Goal: Navigation & Orientation: Find specific page/section

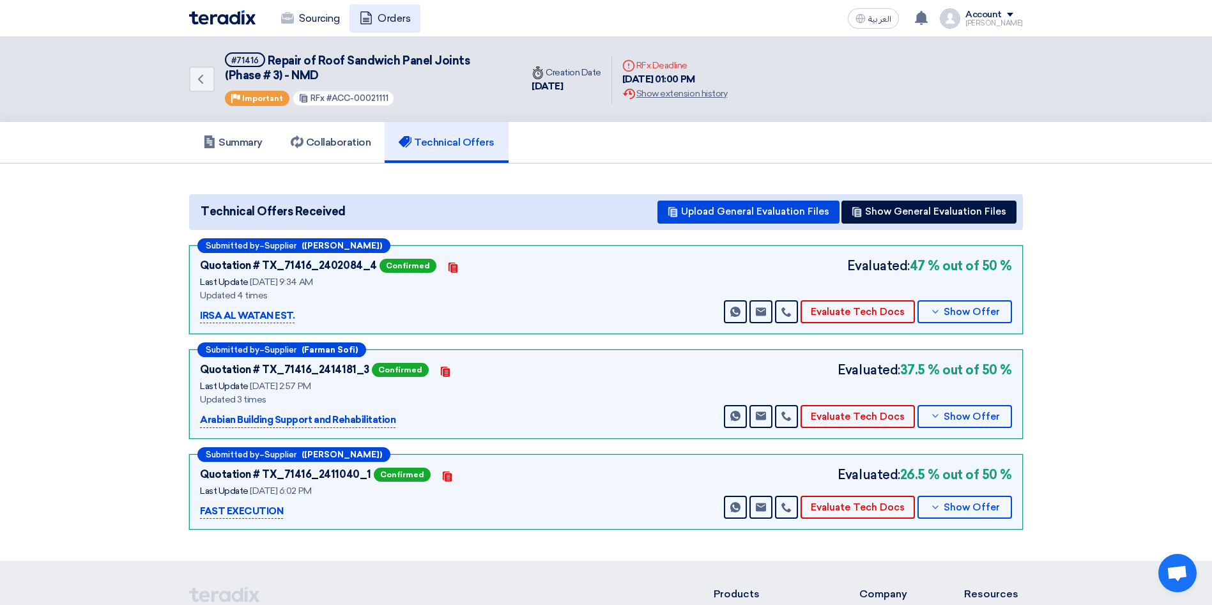
click at [387, 16] on link "Orders" at bounding box center [384, 18] width 71 height 28
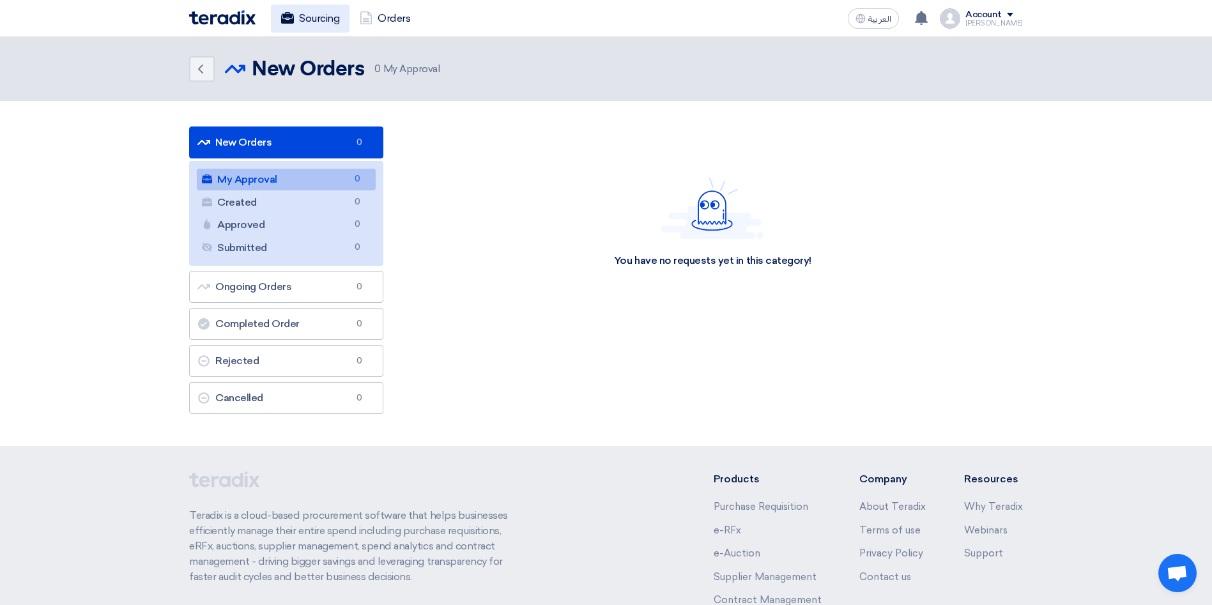
click at [322, 27] on link "Sourcing" at bounding box center [310, 18] width 79 height 28
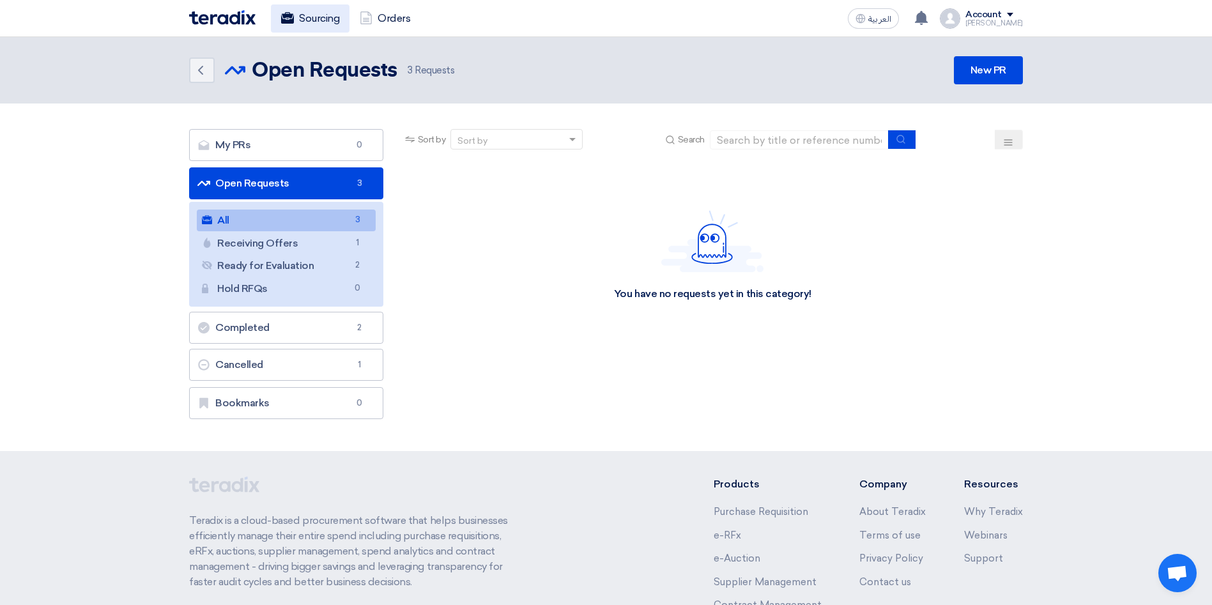
click at [322, 24] on link "Sourcing" at bounding box center [310, 18] width 79 height 28
click at [201, 67] on use at bounding box center [200, 70] width 5 height 9
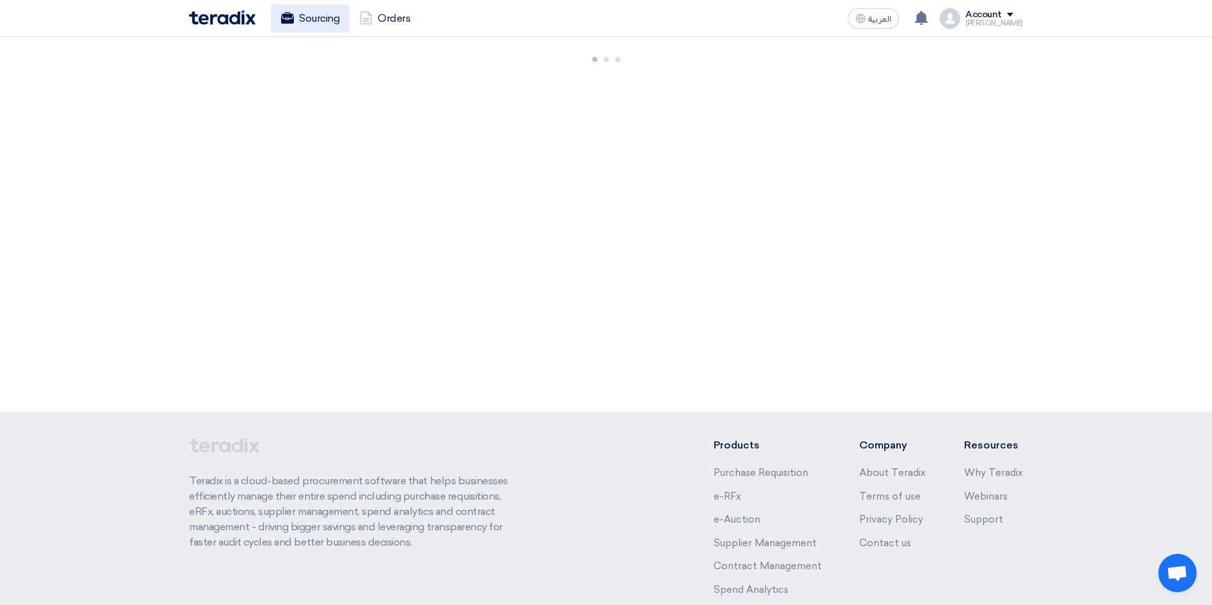
click at [303, 20] on link "Sourcing" at bounding box center [310, 18] width 79 height 28
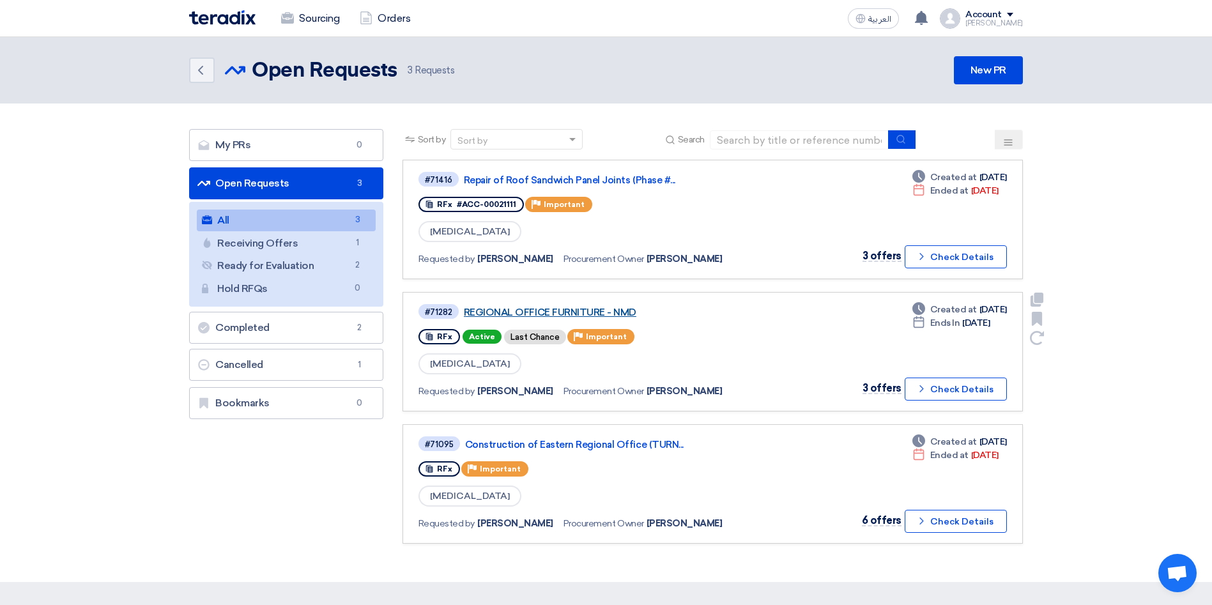
click at [593, 312] on link "REGIONAL OFFICE FURNITURE - NMD" at bounding box center [623, 312] width 319 height 11
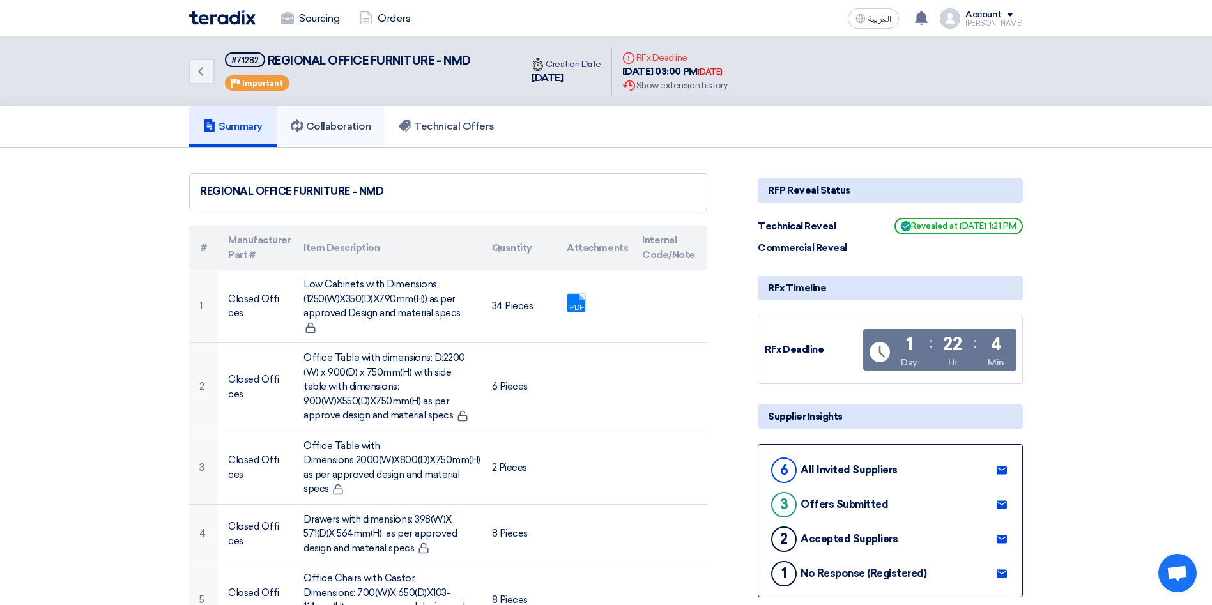
click at [348, 125] on h5 "Collaboration" at bounding box center [331, 126] width 80 height 13
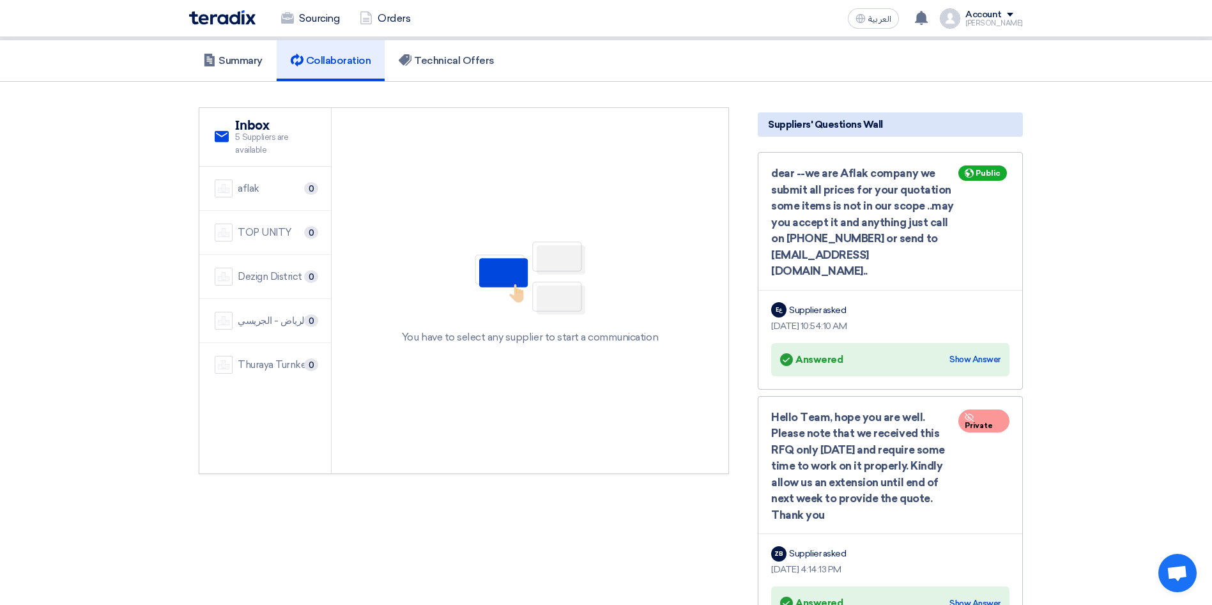
scroll to position [96, 0]
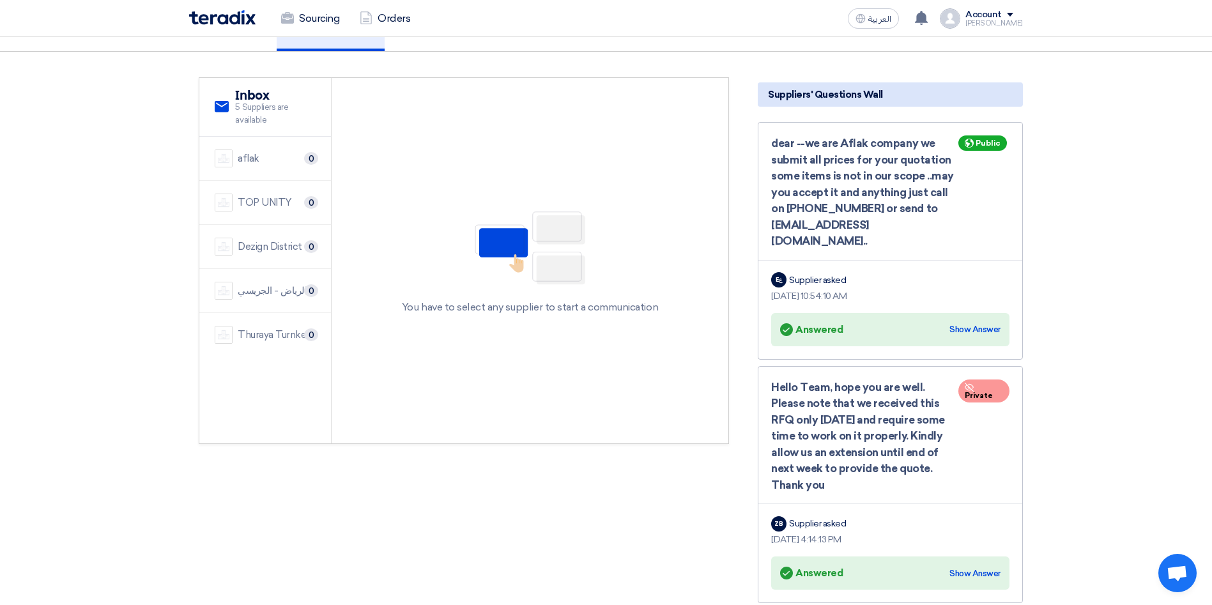
click at [984, 323] on div "Show Answer" at bounding box center [974, 329] width 51 height 13
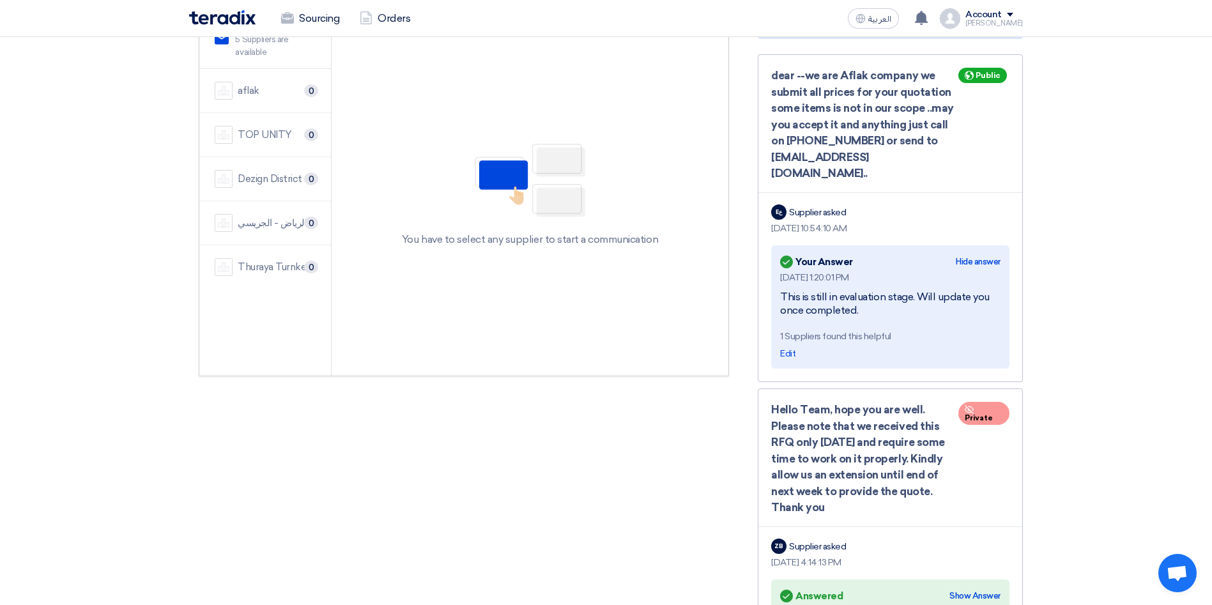
scroll to position [192, 0]
